Goal: Task Accomplishment & Management: Manage account settings

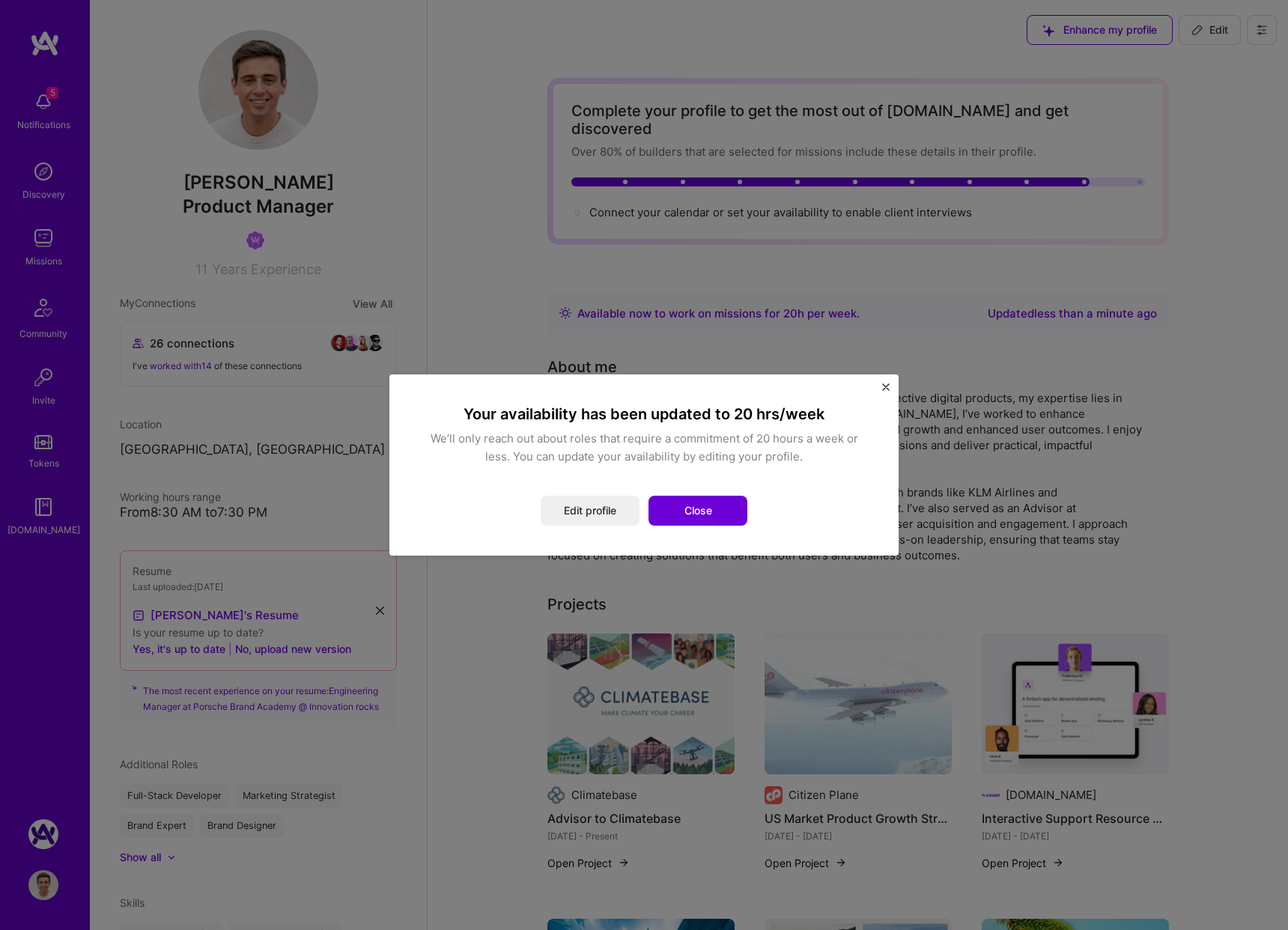
scroll to position [3, 0]
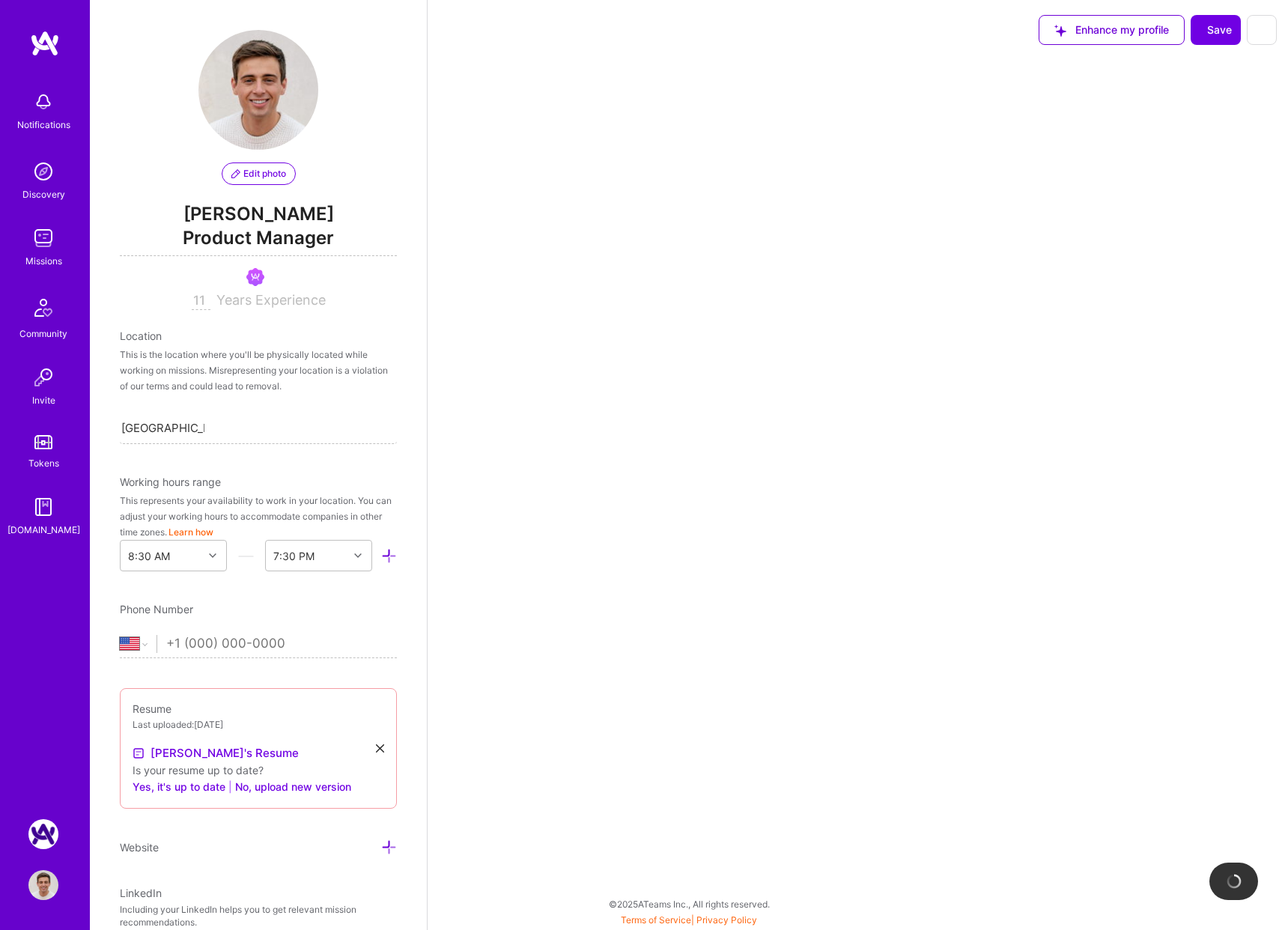
select select "US"
